Goal: Find specific page/section: Find specific page/section

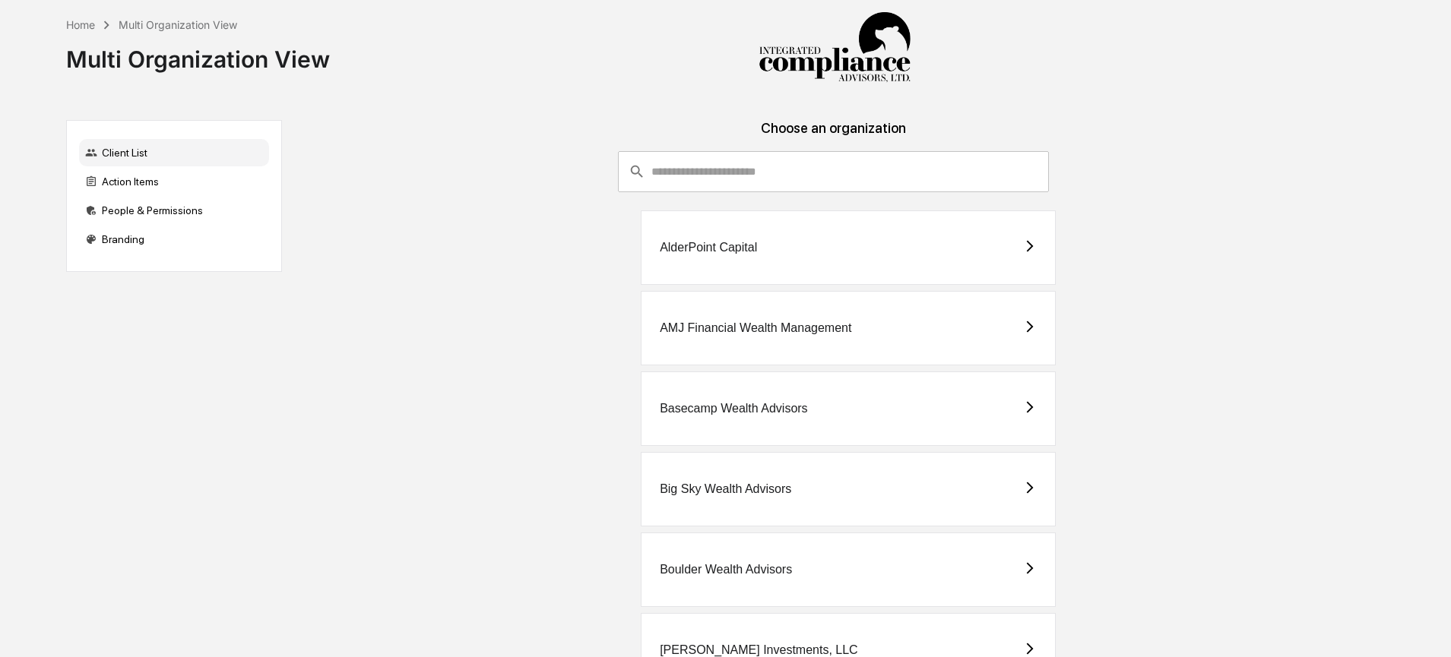
click at [815, 154] on input "consultant-dashboard__filter-organizations-search-bar" at bounding box center [850, 171] width 398 height 41
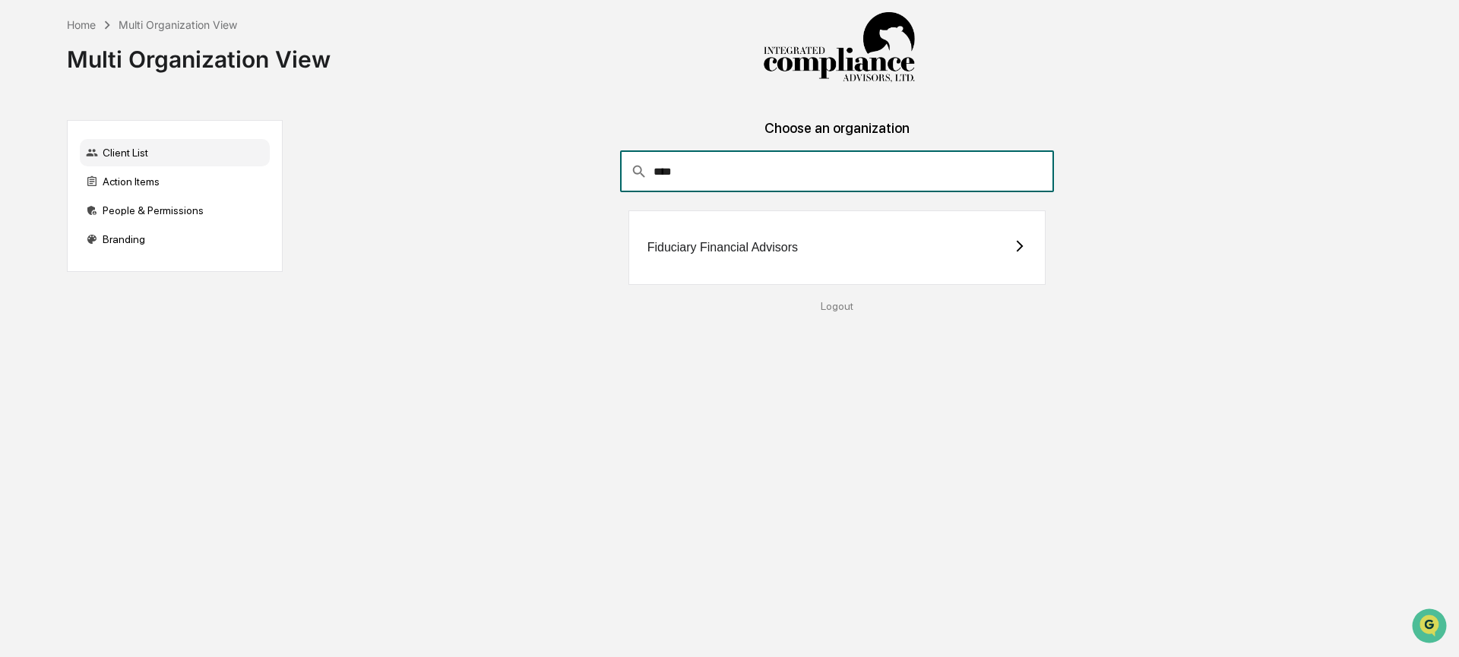
type input "****"
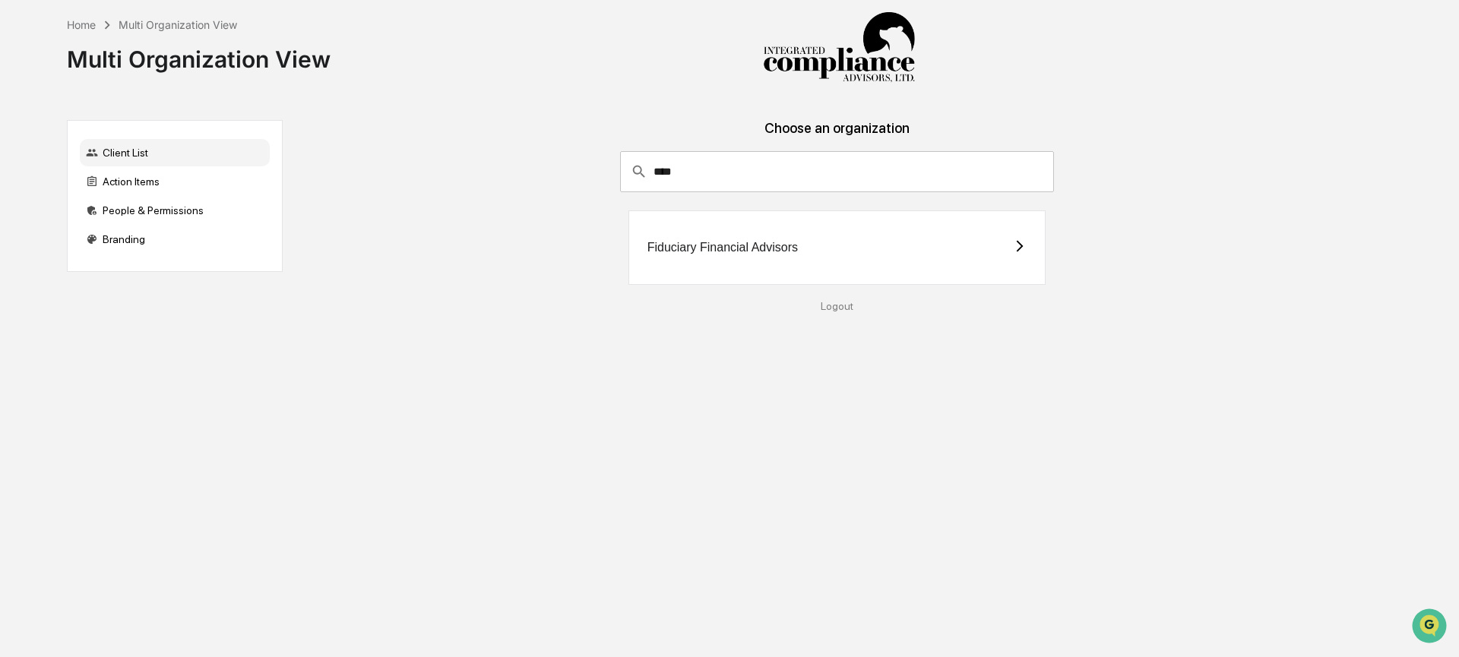
click at [841, 246] on div "Fiduciary Financial Advisors" at bounding box center [838, 248] width 418 height 74
